Goal: Information Seeking & Learning: Check status

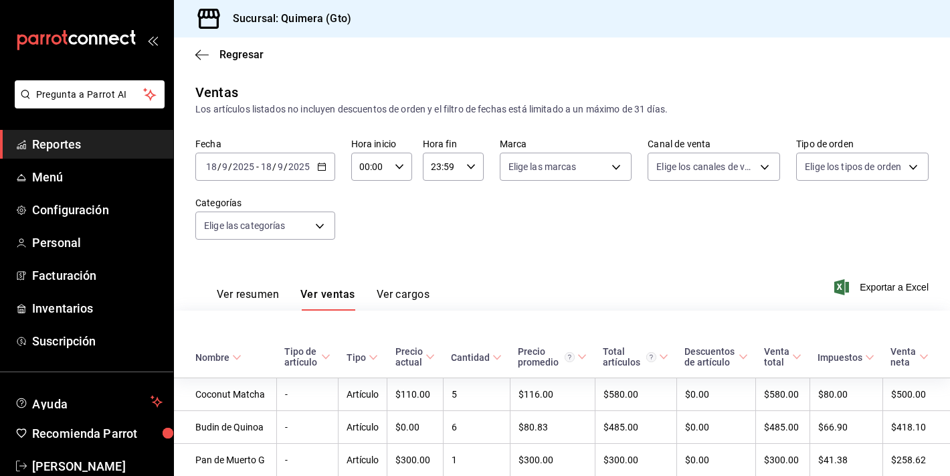
scroll to position [968, 0]
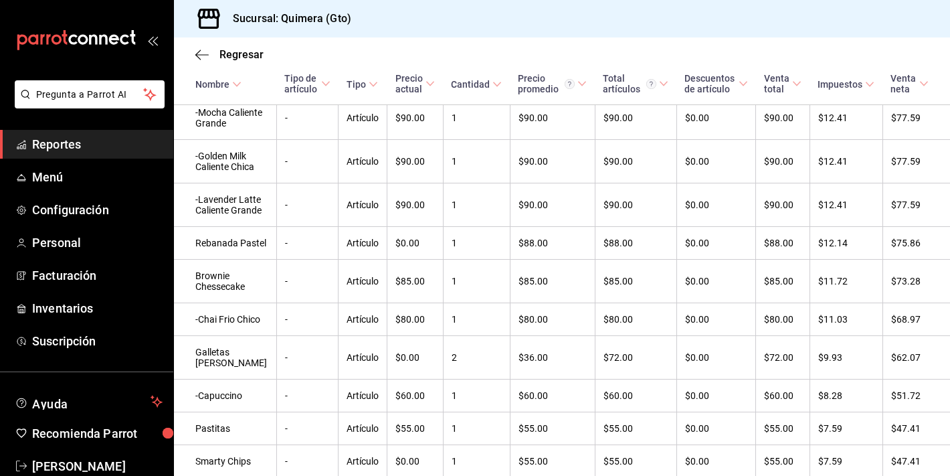
click at [95, 56] on div "mailbox folders" at bounding box center [86, 40] width 173 height 80
click at [95, 21] on div "mailbox folders" at bounding box center [86, 40] width 173 height 80
click at [47, 35] on icon "mailbox folders" at bounding box center [48, 39] width 4 height 11
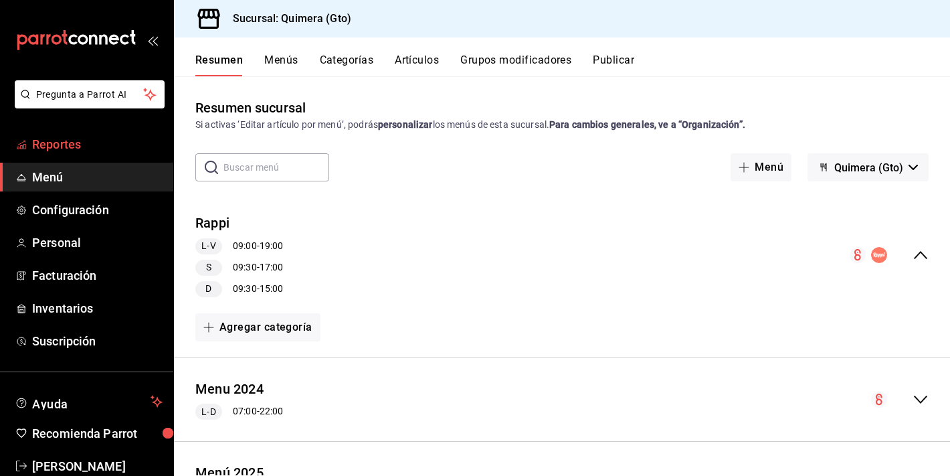
click at [60, 157] on link "Reportes" at bounding box center [86, 144] width 173 height 29
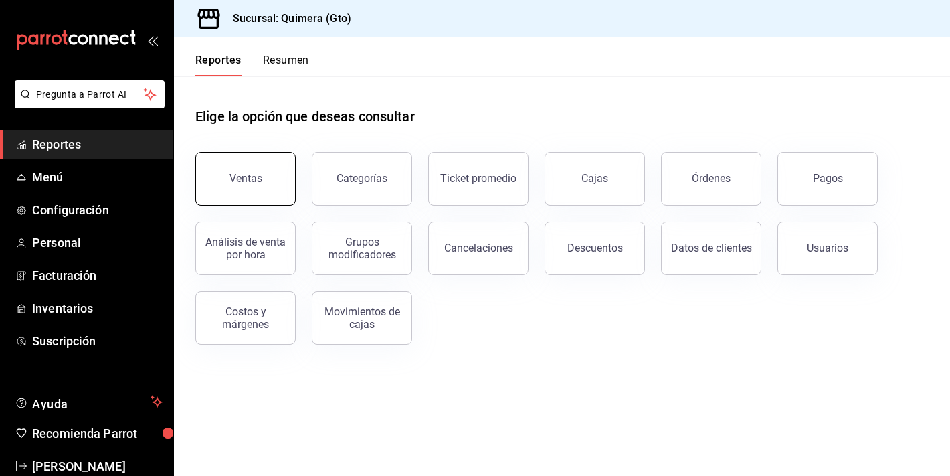
click at [270, 173] on button "Ventas" at bounding box center [245, 179] width 100 height 54
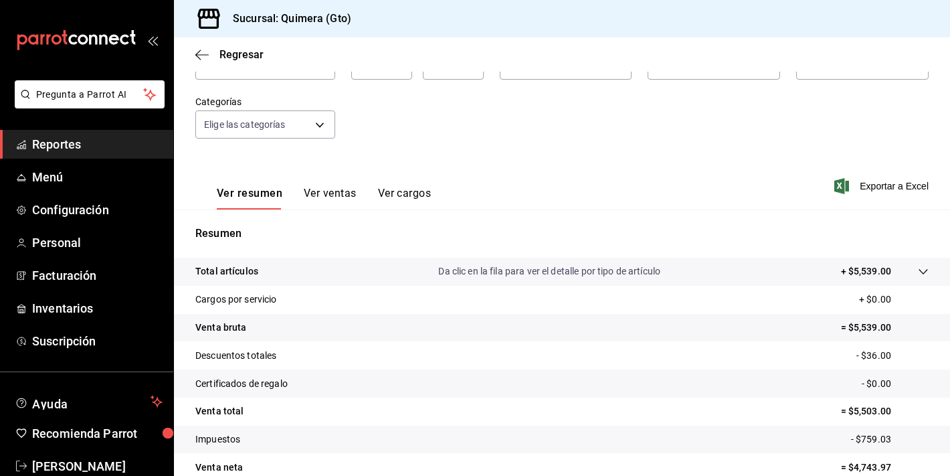
scroll to position [165, 0]
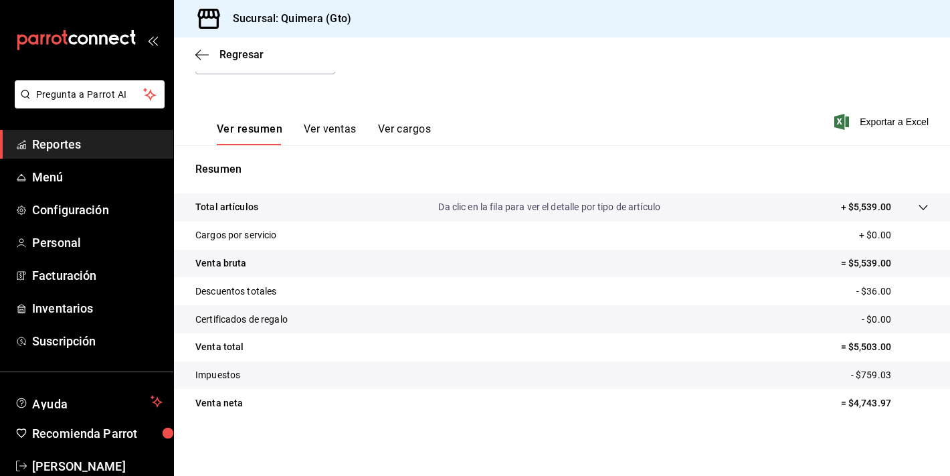
click at [319, 134] on button "Ver ventas" at bounding box center [330, 133] width 53 height 23
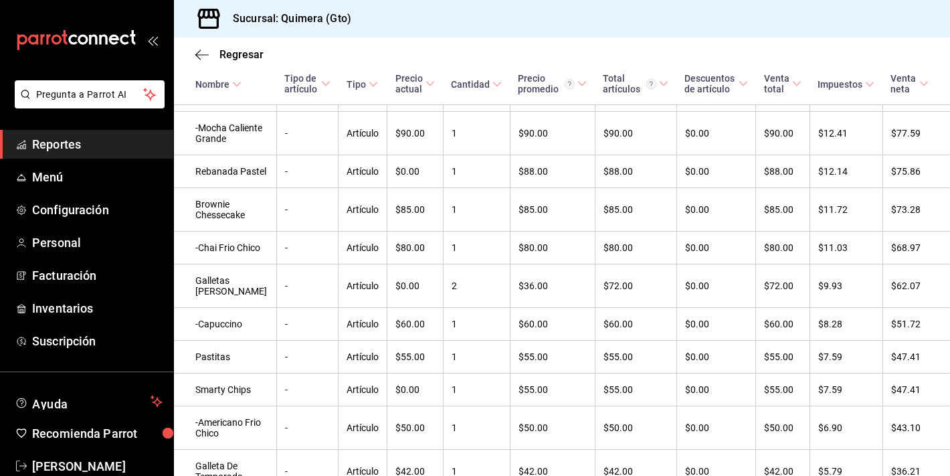
scroll to position [1333, 0]
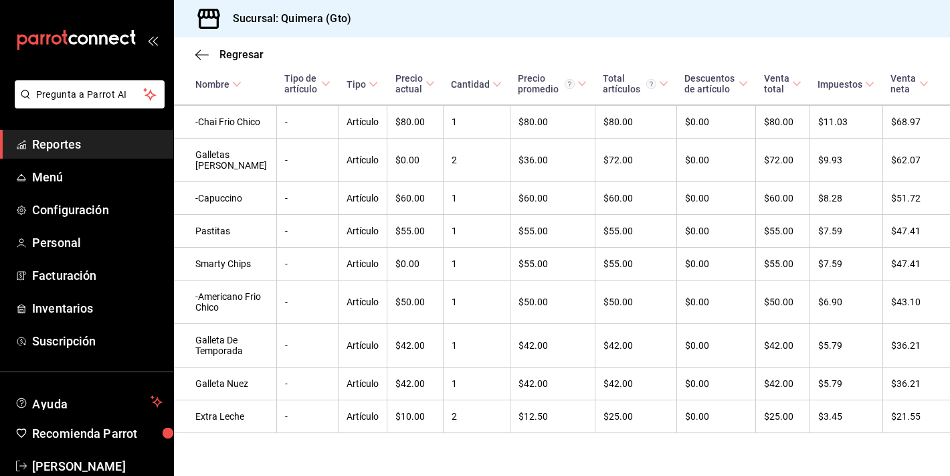
click at [74, 31] on icon "mailbox folders" at bounding box center [76, 40] width 120 height 20
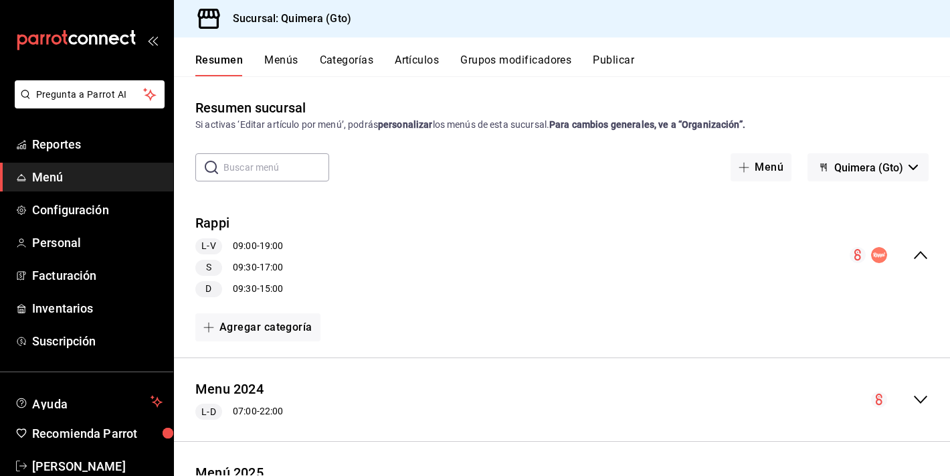
click at [78, 164] on link "Menú" at bounding box center [86, 177] width 173 height 29
click at [79, 159] on ul "Reportes Menú Configuración Personal Facturación Inventarios Suscripción" at bounding box center [86, 243] width 173 height 226
click at [84, 142] on span "Reportes" at bounding box center [97, 144] width 131 height 18
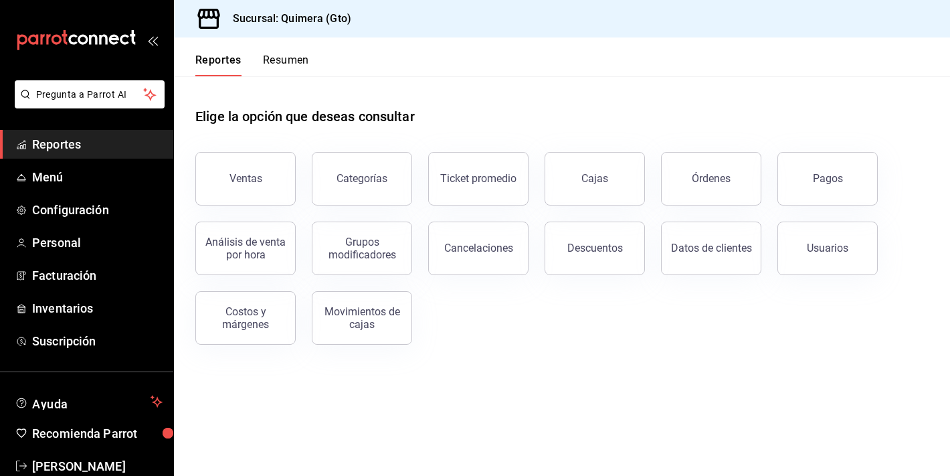
click at [84, 142] on span "Reportes" at bounding box center [97, 144] width 131 height 18
click at [258, 184] on button "Ventas" at bounding box center [245, 179] width 100 height 54
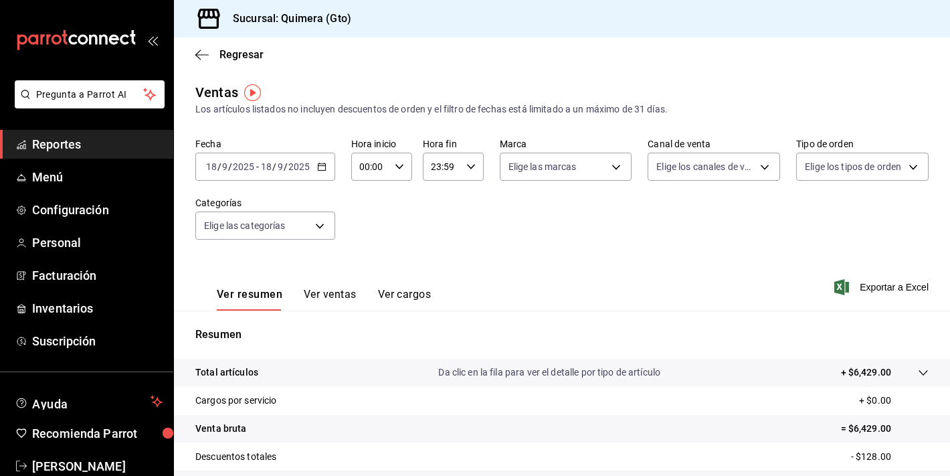
click at [115, 49] on icon "mailbox folders" at bounding box center [76, 40] width 120 height 20
